Goal: Find specific page/section: Find specific page/section

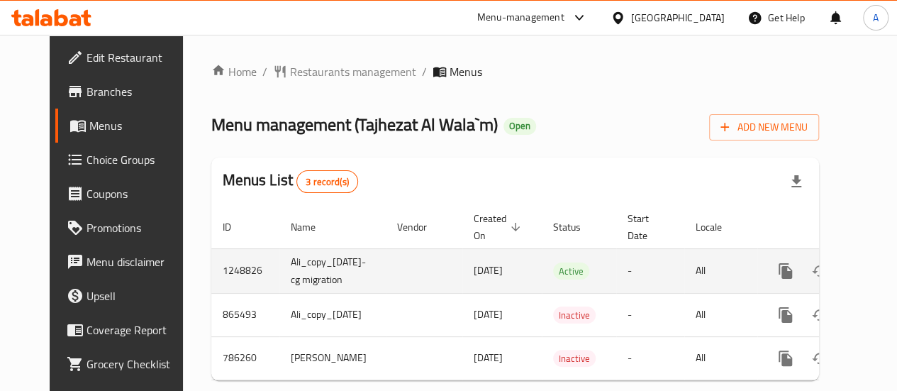
scroll to position [0, 35]
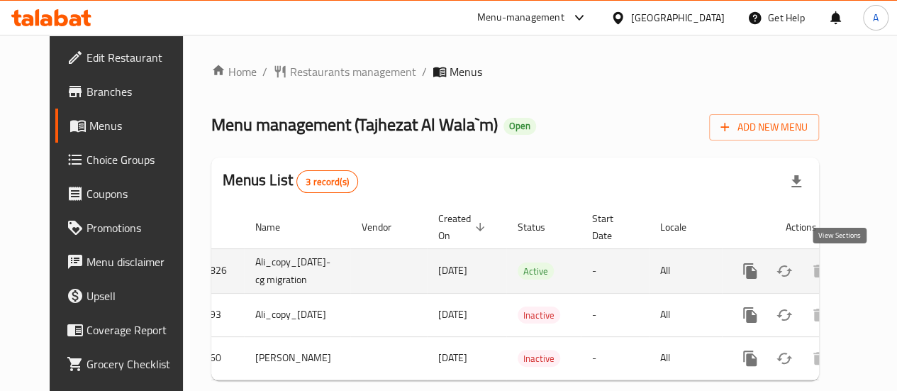
click at [846, 275] on icon "enhanced table" at bounding box center [852, 270] width 17 height 17
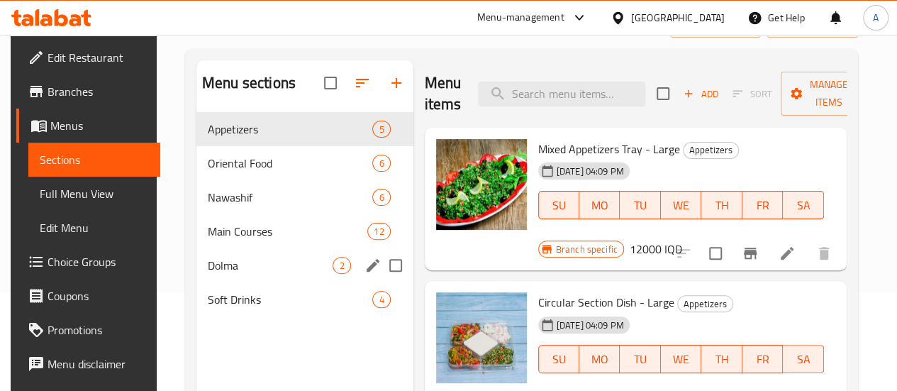
scroll to position [101, 0]
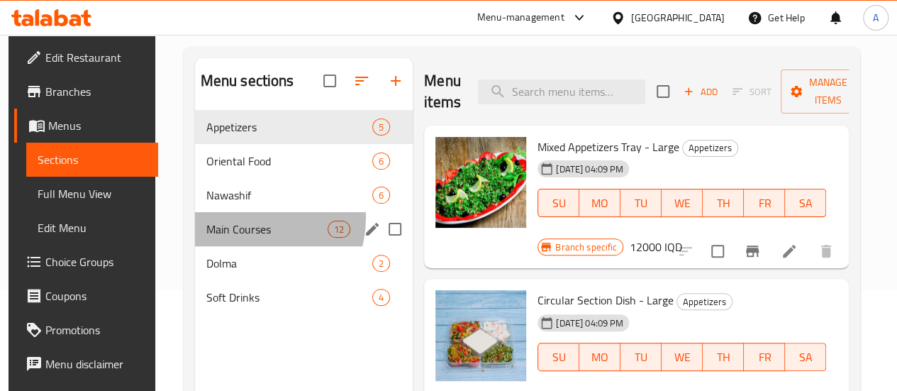
click at [246, 239] on div "Main Courses 12" at bounding box center [304, 229] width 218 height 34
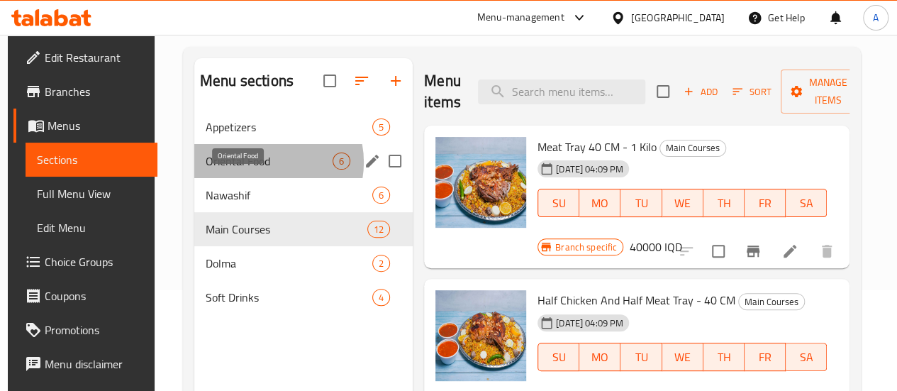
click at [260, 170] on span "Oriental Food" at bounding box center [269, 161] width 127 height 17
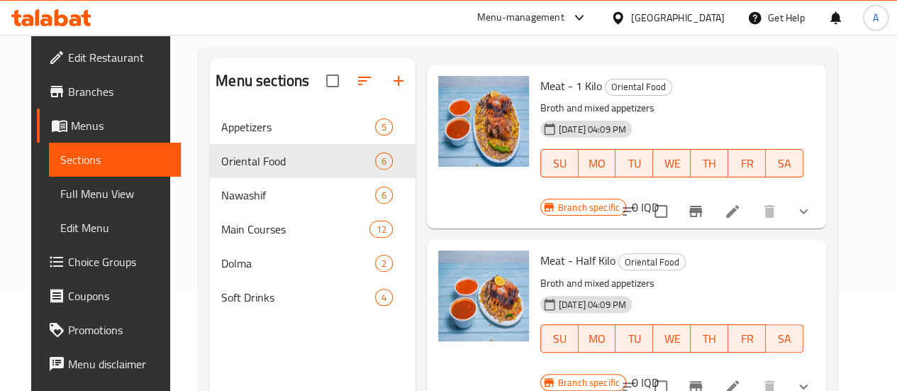
scroll to position [65, 0]
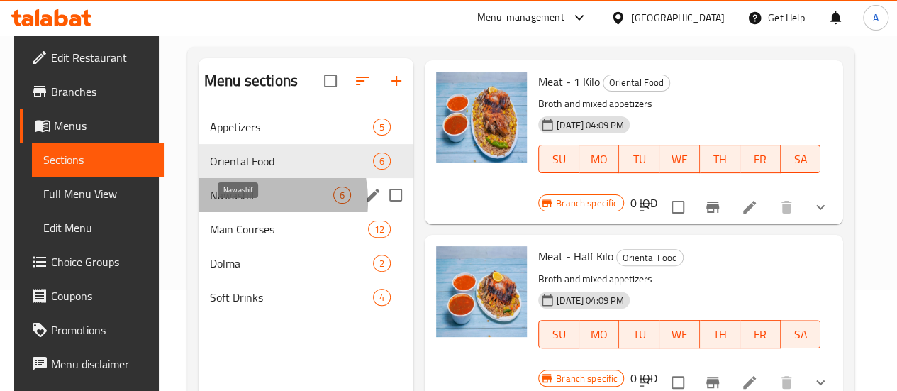
click at [232, 204] on span "Nawashif" at bounding box center [271, 195] width 123 height 17
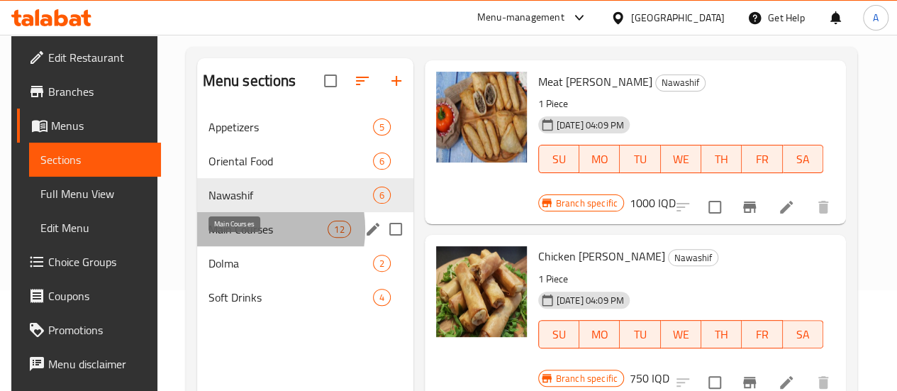
click at [241, 238] on span "Main Courses" at bounding box center [269, 229] width 120 height 17
